Goal: Find specific page/section: Find specific page/section

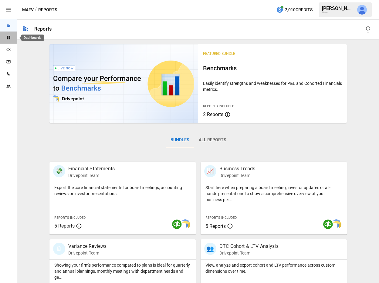
click at [10, 39] on icon "Dashboards" at bounding box center [8, 37] width 5 height 5
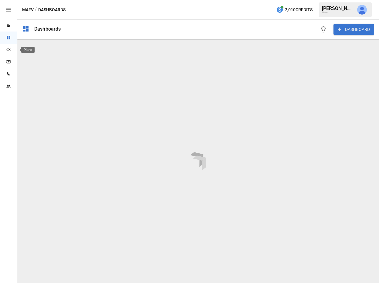
click at [10, 47] on icon "Plans" at bounding box center [8, 49] width 5 height 5
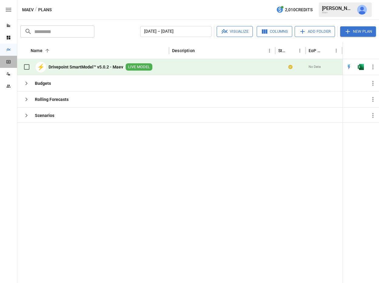
click at [11, 57] on div "SmartModel ™" at bounding box center [8, 62] width 17 height 12
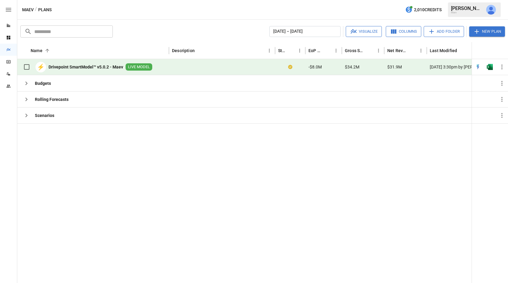
click at [8, 21] on div "Reports" at bounding box center [8, 25] width 17 height 12
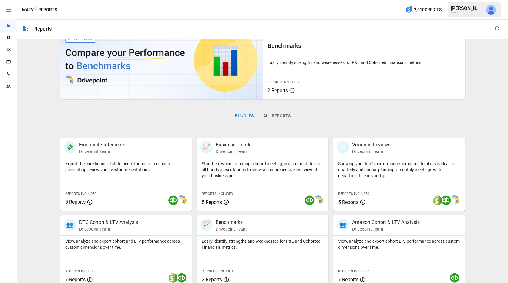
scroll to position [109, 0]
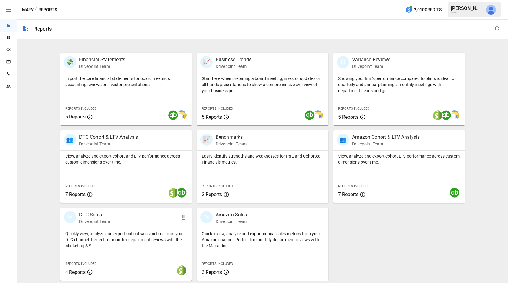
click at [87, 217] on p "DTC Sales" at bounding box center [94, 215] width 31 height 7
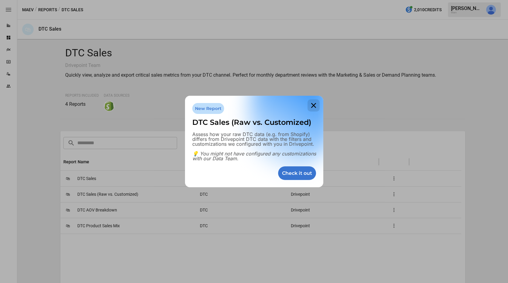
click at [313, 106] on icon at bounding box center [314, 106] width 12 height 12
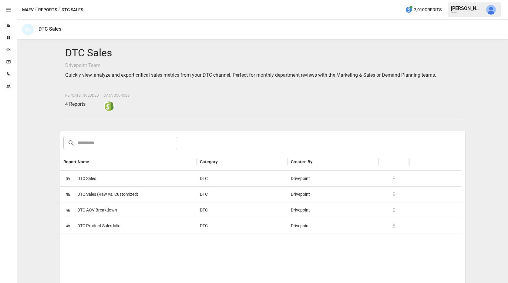
click at [93, 223] on span "DTC Product Sales Mix" at bounding box center [98, 226] width 42 height 15
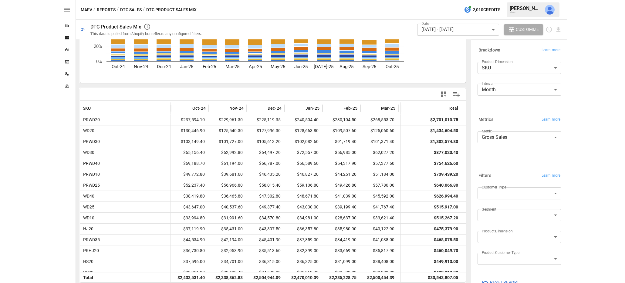
scroll to position [85, 0]
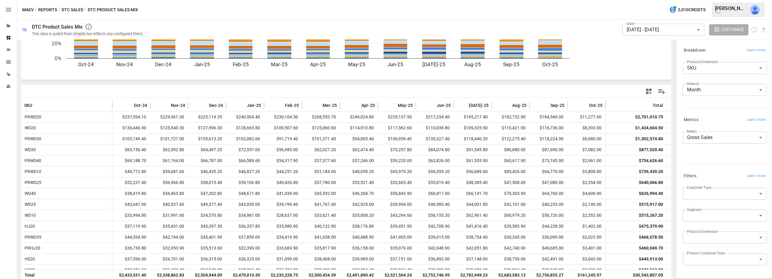
click at [6, 11] on icon "button" at bounding box center [8, 10] width 5 height 4
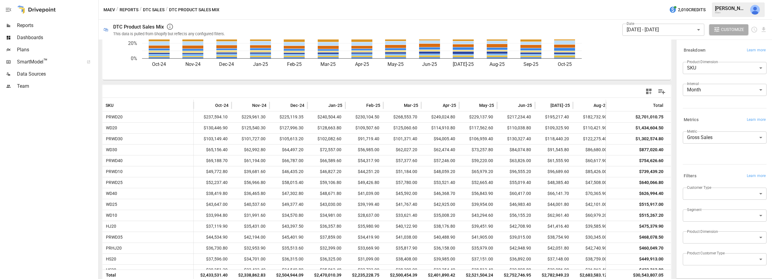
click at [29, 62] on span "SmartModel ™" at bounding box center [48, 61] width 63 height 7
